Goal: Information Seeking & Learning: Learn about a topic

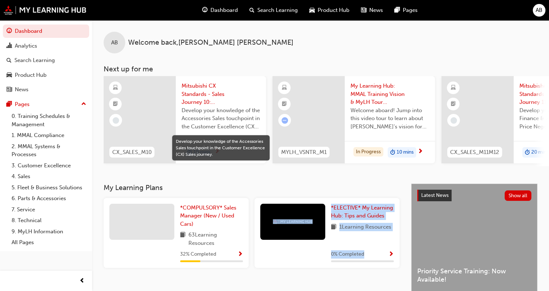
scroll to position [30, 0]
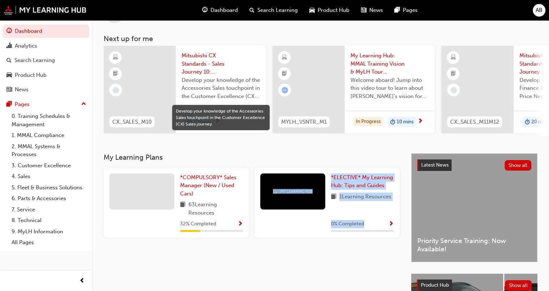
drag, startPoint x: 391, startPoint y: 244, endPoint x: 0, endPoint y: 29, distance: 446.3
click at [21, 58] on div "Dashboard Analytics Search Learning Product Hub News Pages Pages 0. Training Sc…" at bounding box center [274, 182] width 549 height 425
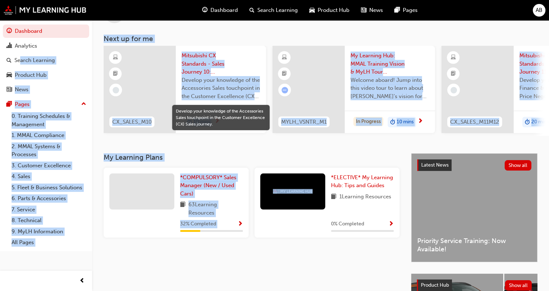
click at [221, 31] on div "AB Welcome back , [PERSON_NAME] Next up for me CX_SALES_M10 Mitsubishi CX Stand…" at bounding box center [320, 63] width 457 height 146
click at [102, 49] on div "AB Welcome back , [PERSON_NAME] Next up for me CX_SALES_M10 Mitsubishi CX Stand…" at bounding box center [320, 63] width 457 height 146
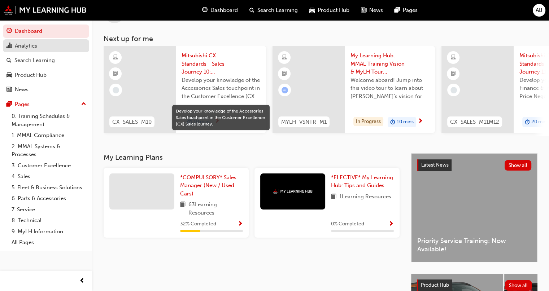
click at [38, 49] on div "Analytics" at bounding box center [45, 46] width 79 height 9
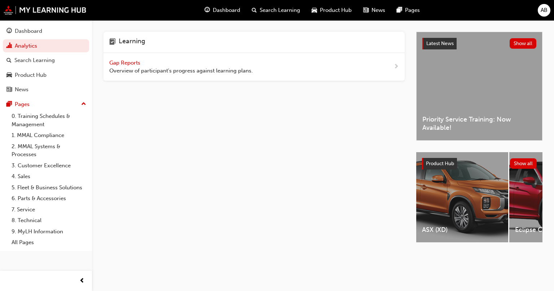
click at [134, 61] on span "Gap Reports" at bounding box center [125, 63] width 32 height 6
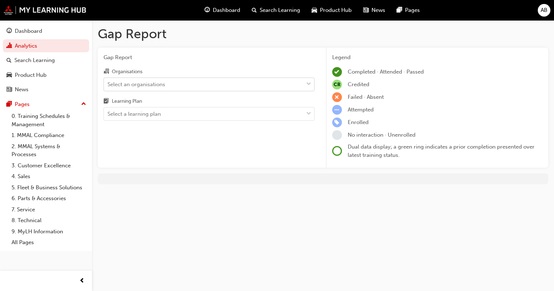
click at [210, 84] on div "Select an organisations" at bounding box center [204, 84] width 200 height 13
click at [108, 84] on input "Organisations Select an organisations" at bounding box center [108, 84] width 1 height 6
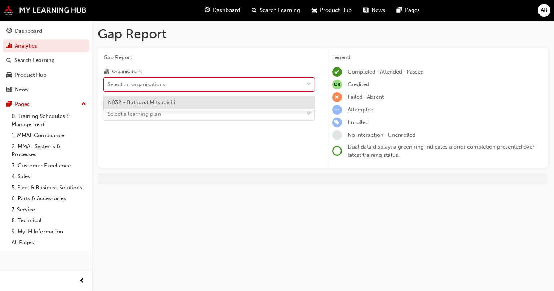
click at [181, 105] on div "N832 - Bathurst Mitsubishi" at bounding box center [209, 103] width 211 height 14
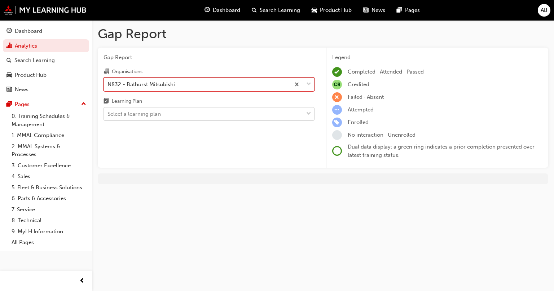
click at [179, 112] on div "Select a learning plan" at bounding box center [204, 114] width 200 height 13
click at [108, 112] on input "Learning Plan Select a learning plan" at bounding box center [108, 114] width 1 height 6
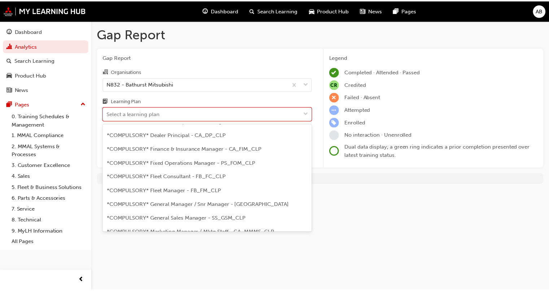
scroll to position [180, 0]
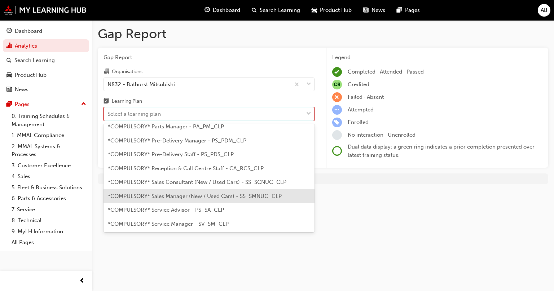
click at [228, 189] on div "*COMPULSORY* Sales Manager (New / Used Cars) - SS_SMNUC_CLP" at bounding box center [209, 196] width 211 height 14
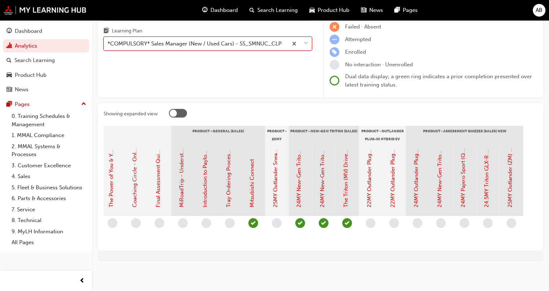
scroll to position [0, 1161]
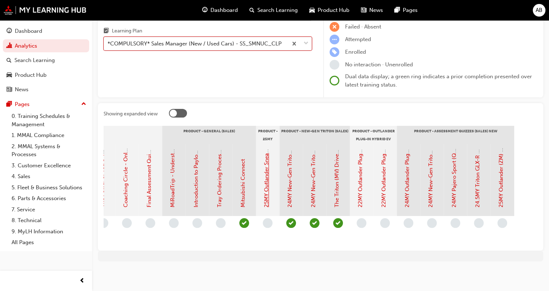
click at [265, 184] on link "25MY Outlander Sneak Peek Video" at bounding box center [266, 165] width 6 height 86
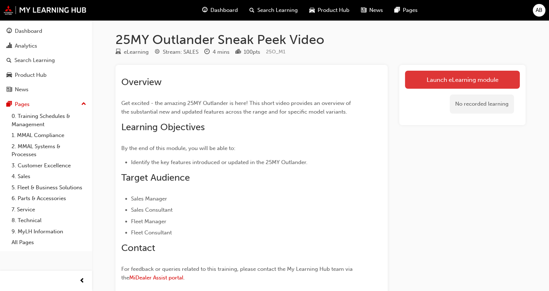
click at [361, 83] on link "Launch eLearning module" at bounding box center [462, 80] width 115 height 18
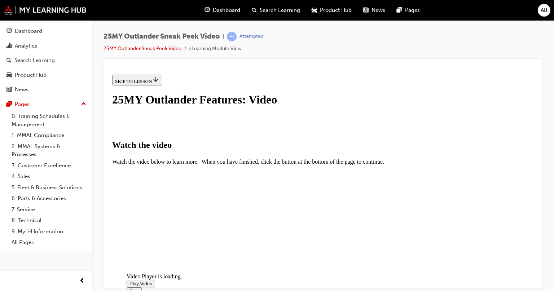
click at [127, 271] on img "Video player" at bounding box center [127, 272] width 0 height 0
click at [183, 253] on div "I HAVE WATCHED THIS VIDEO" at bounding box center [148, 256] width 67 height 6
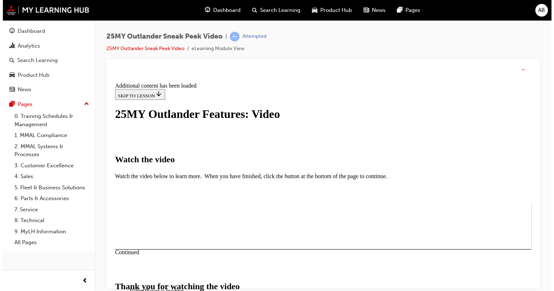
scroll to position [0, 0]
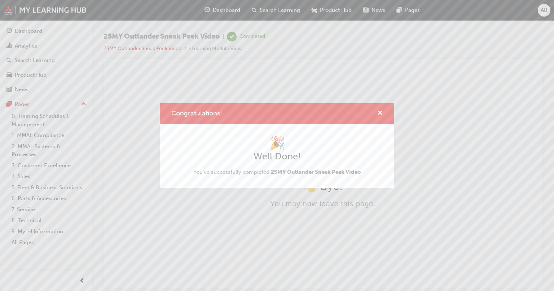
drag, startPoint x: 42, startPoint y: 52, endPoint x: 0, endPoint y: 43, distance: 43.2
drag, startPoint x: 0, startPoint y: 43, endPoint x: 379, endPoint y: 113, distance: 385.3
click at [361, 112] on div "Congratulations!" at bounding box center [377, 113] width 11 height 9
click at [361, 114] on span "cross-icon" at bounding box center [379, 113] width 5 height 6
